Goal: Task Accomplishment & Management: Use online tool/utility

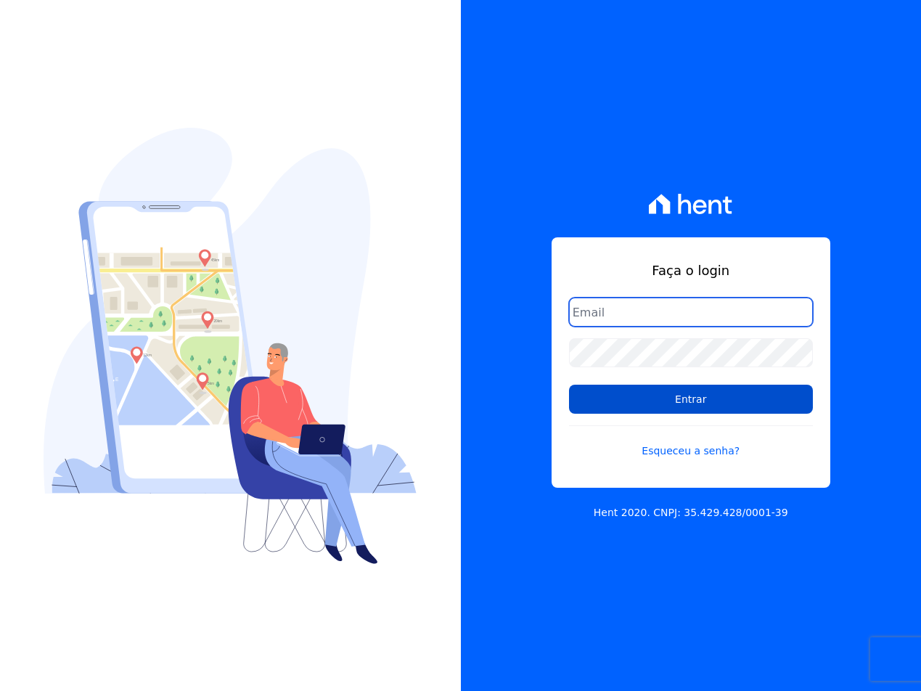
type input "[EMAIL_ADDRESS][DOMAIN_NAME]"
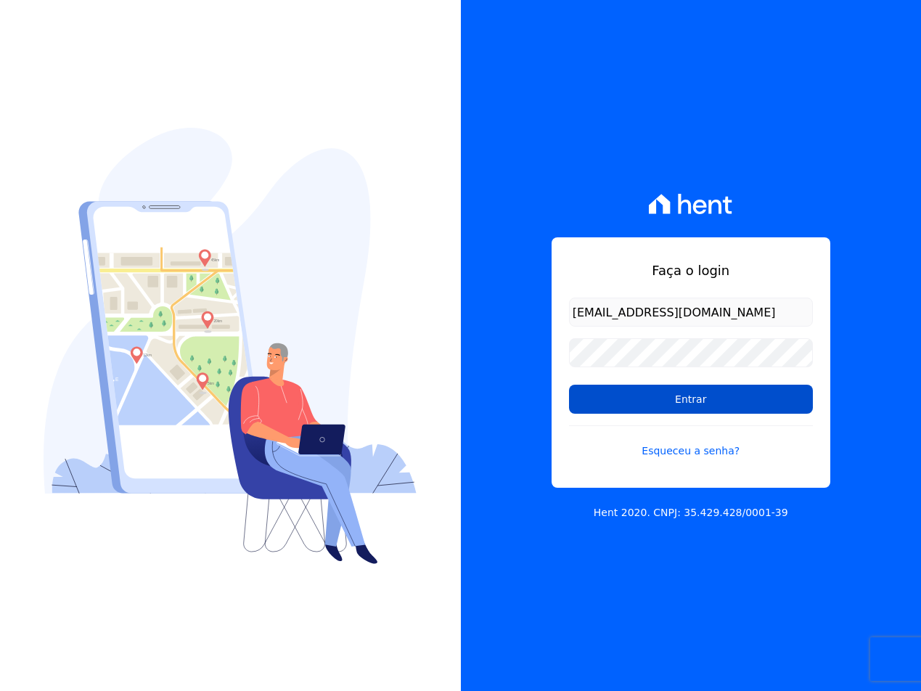
click at [675, 392] on input "Entrar" at bounding box center [691, 398] width 244 height 29
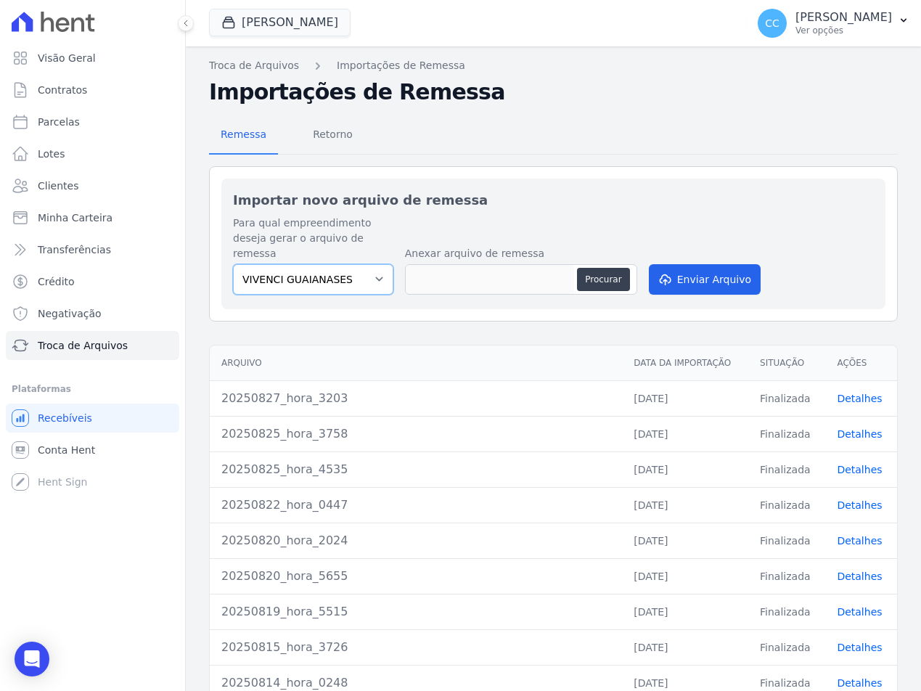
click at [290, 264] on select "VIVENCI GUAIANASES" at bounding box center [313, 279] width 160 height 30
click at [288, 264] on select "VIVENCI GUAIANASES" at bounding box center [313, 279] width 160 height 30
click at [244, 28] on button "Vivenci Guaianases" at bounding box center [279, 23] width 141 height 28
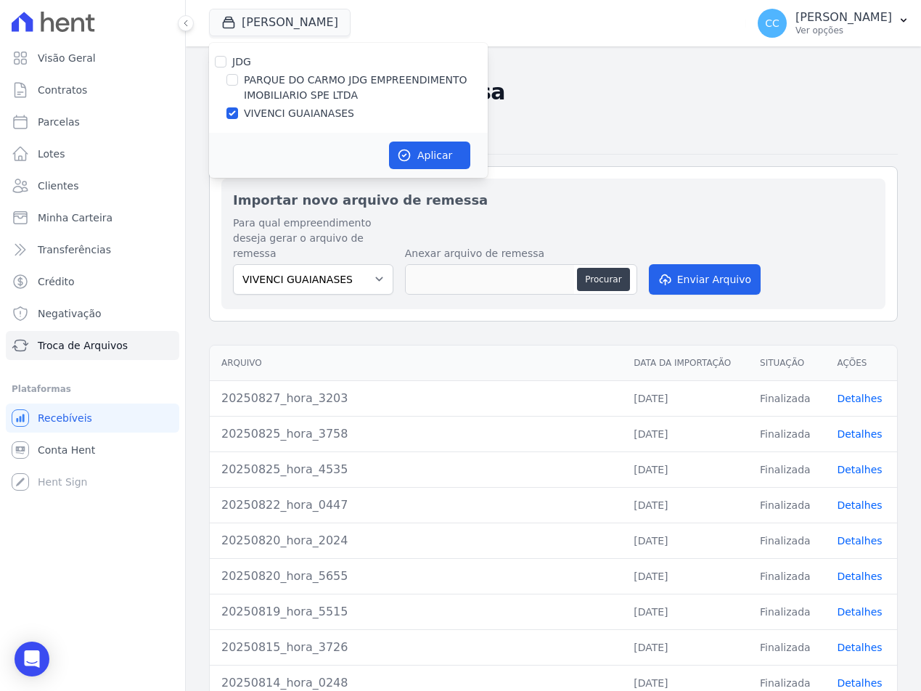
click at [258, 83] on label "PARQUE DO CARMO JDG EMPREENDIMENTO IMOBILIARIO SPE LTDA" at bounding box center [366, 88] width 244 height 30
click at [238, 83] on input "PARQUE DO CARMO JDG EMPREENDIMENTO IMOBILIARIO SPE LTDA" at bounding box center [232, 80] width 12 height 12
checkbox input "true"
click at [246, 116] on label "VIVENCI GUAIANASES" at bounding box center [299, 113] width 110 height 15
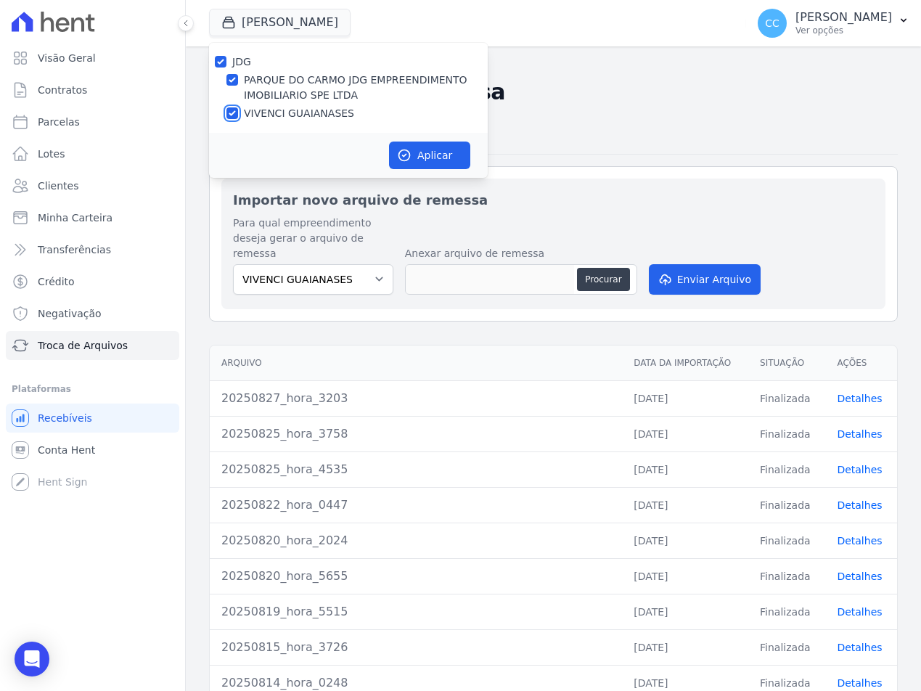
click at [238, 116] on input "VIVENCI GUAIANASES" at bounding box center [232, 113] width 12 height 12
checkbox input "false"
click at [439, 160] on button "Aplicar" at bounding box center [429, 155] width 81 height 28
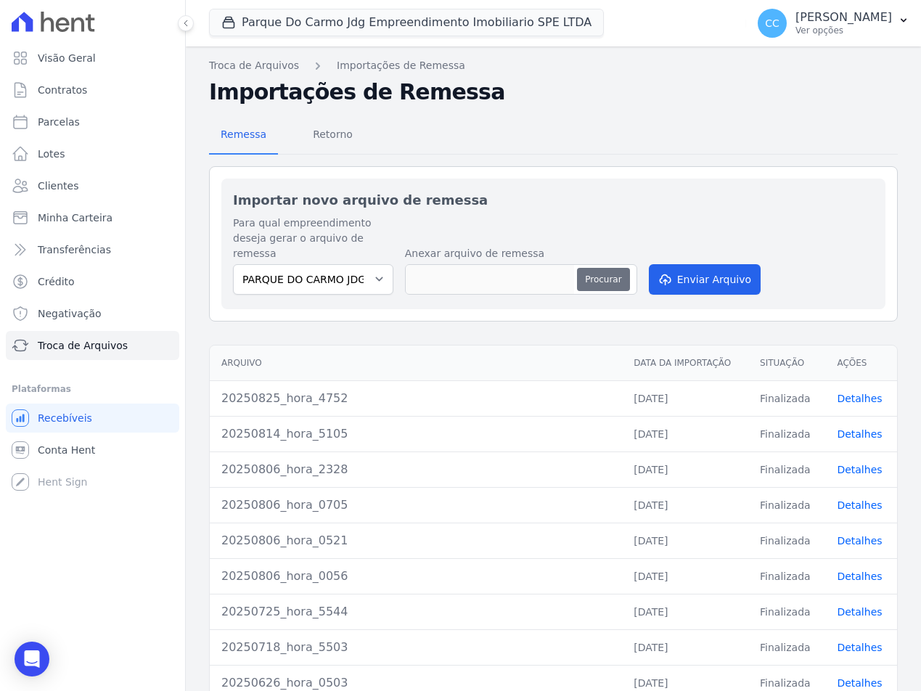
click at [585, 268] on button "Procurar" at bounding box center [603, 279] width 52 height 23
type input "20250827_hora_5024"
click at [668, 264] on button "Enviar Arquivo" at bounding box center [705, 279] width 112 height 30
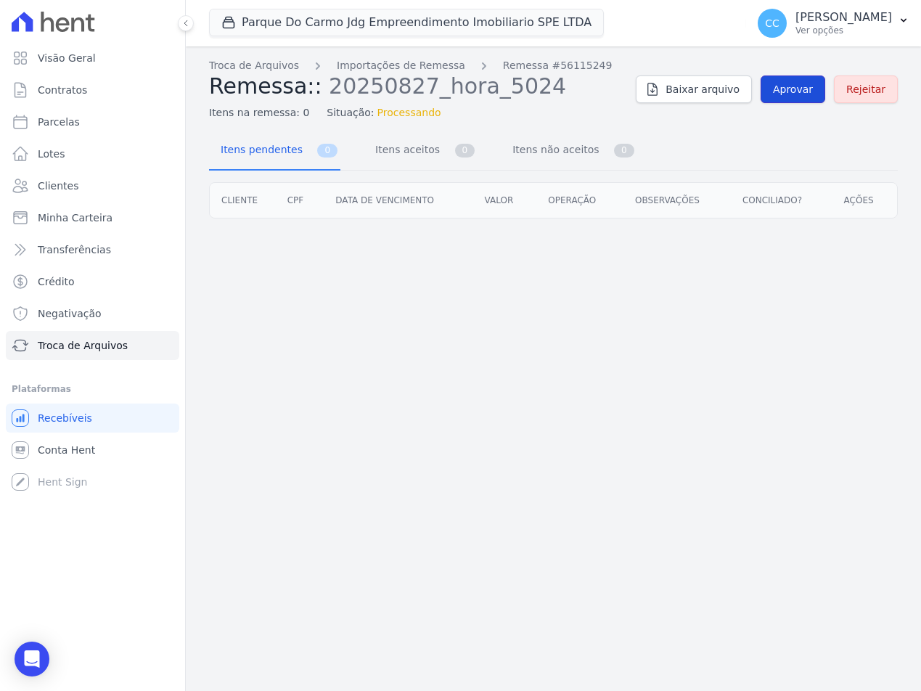
click at [786, 99] on link "Aprovar" at bounding box center [792, 89] width 65 height 28
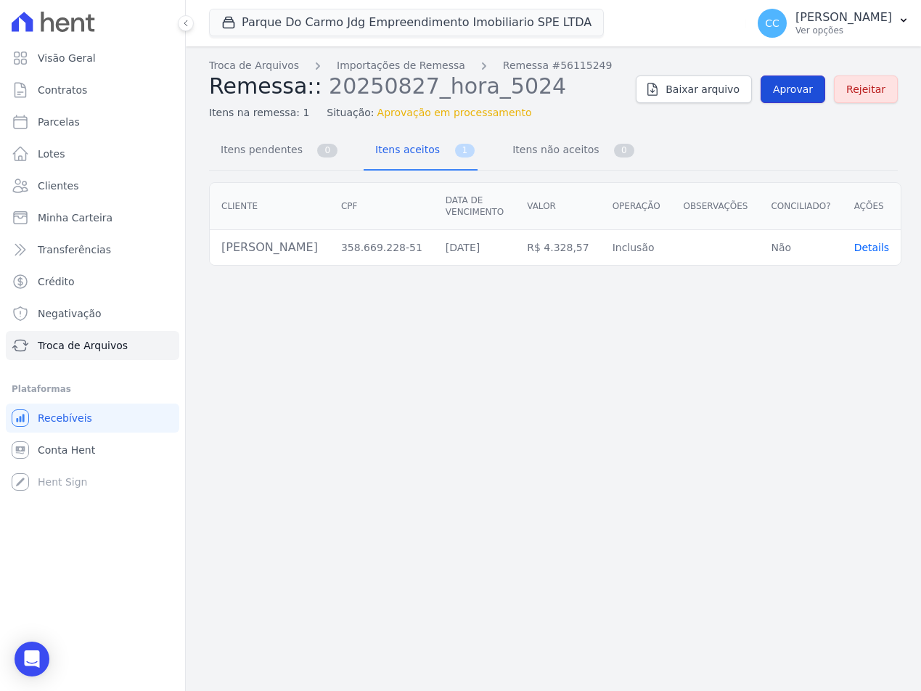
click at [812, 90] on span "Aprovar" at bounding box center [793, 89] width 40 height 15
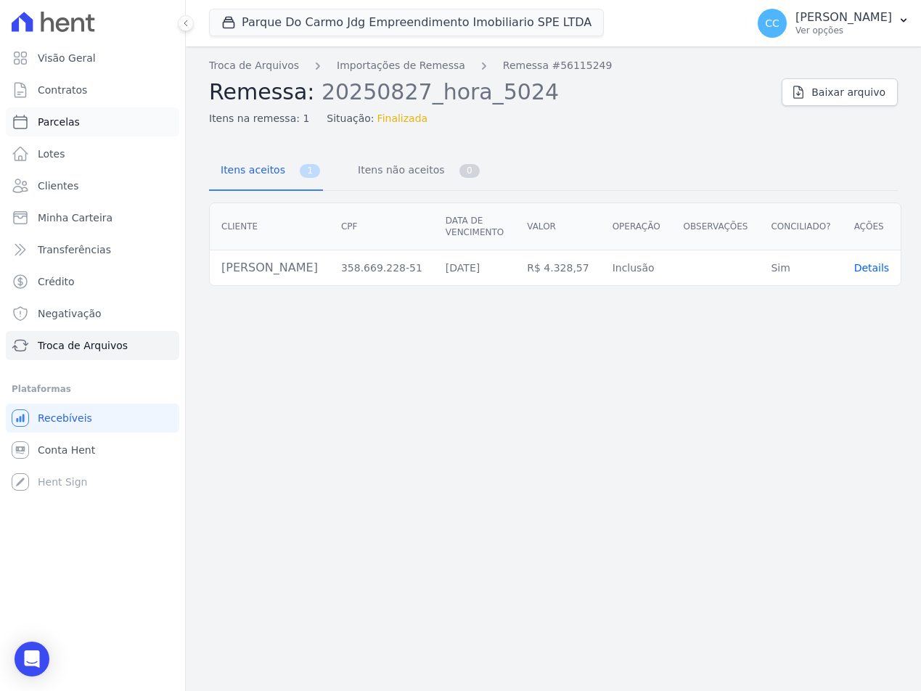
click at [60, 125] on span "Parcelas" at bounding box center [59, 122] width 42 height 15
select select
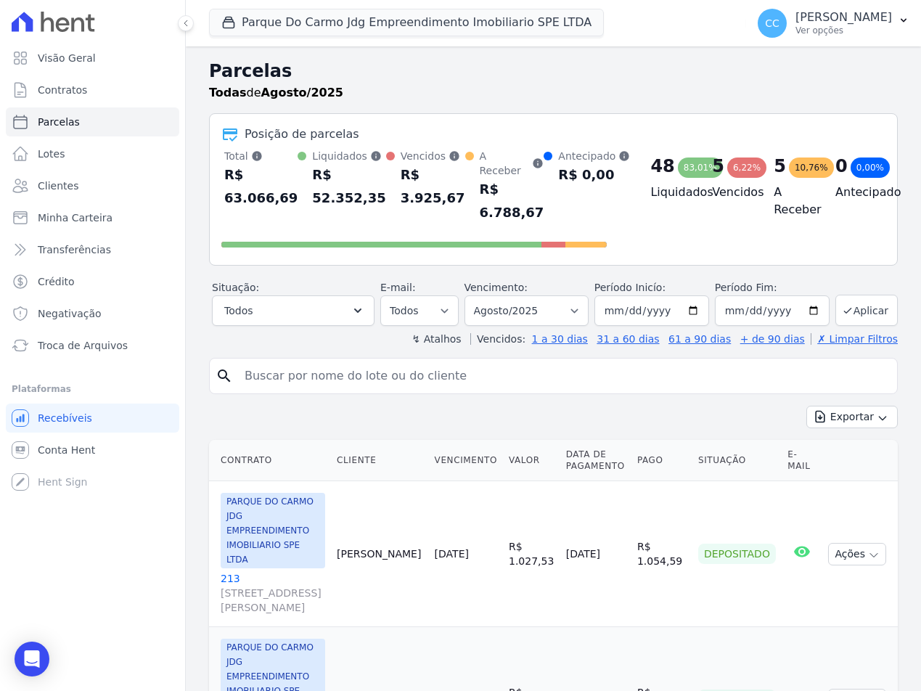
click at [367, 375] on input "search" at bounding box center [563, 375] width 655 height 29
type input "henrique"
select select
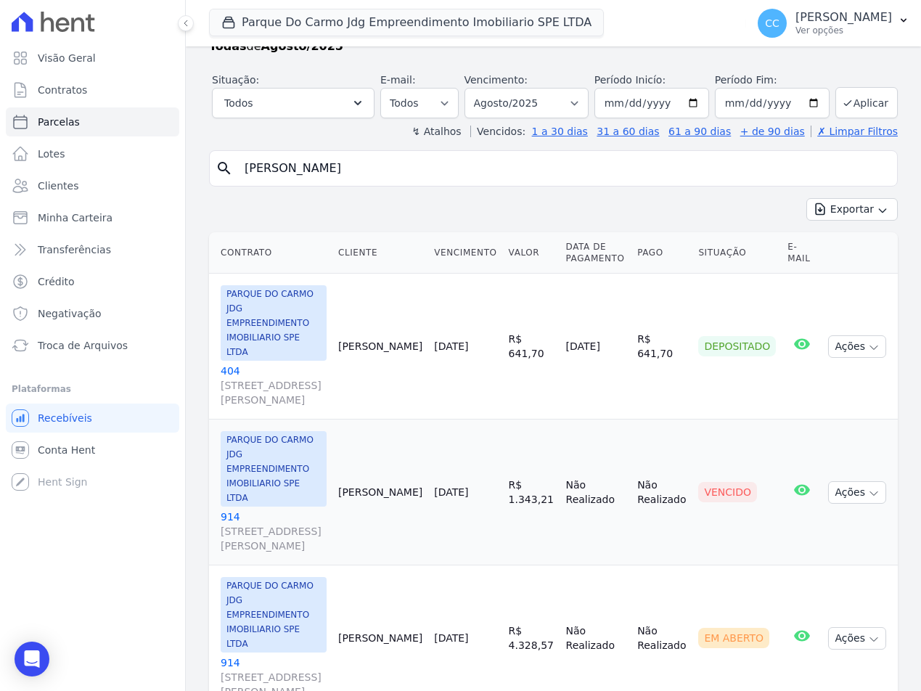
scroll to position [67, 0]
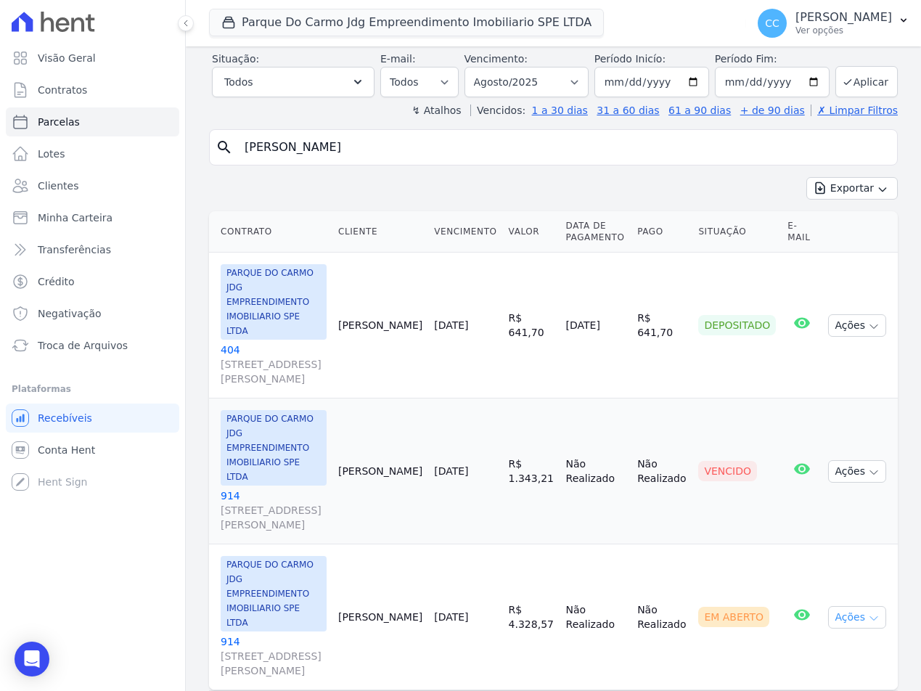
click at [849, 606] on button "Ações" at bounding box center [857, 617] width 58 height 22
click at [819, 637] on link "Ver boleto Para visualizar o boleto digite os 5 primeiros dígitos do seu CPF" at bounding box center [850, 650] width 139 height 27
drag, startPoint x: 234, startPoint y: 579, endPoint x: 236, endPoint y: 333, distance: 245.9
click at [234, 634] on link "914 Avenida São Gabriel, 201, CONJ 802/803 SALA 02, Jardim Paulista" at bounding box center [274, 656] width 106 height 44
